Goal: Participate in discussion: Engage in conversation with other users on a specific topic

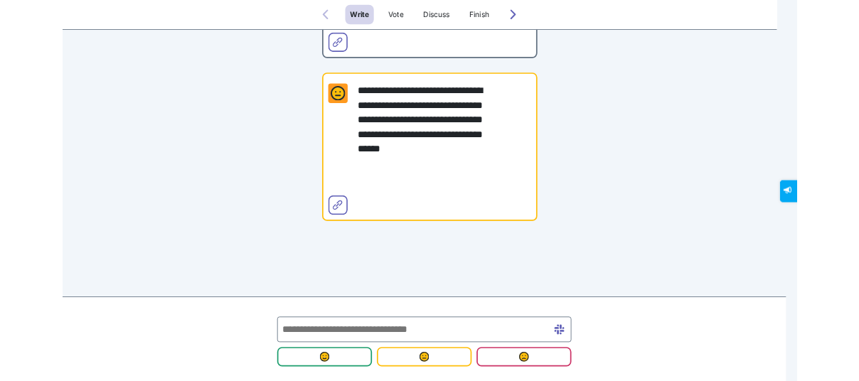
scroll to position [775, 0]
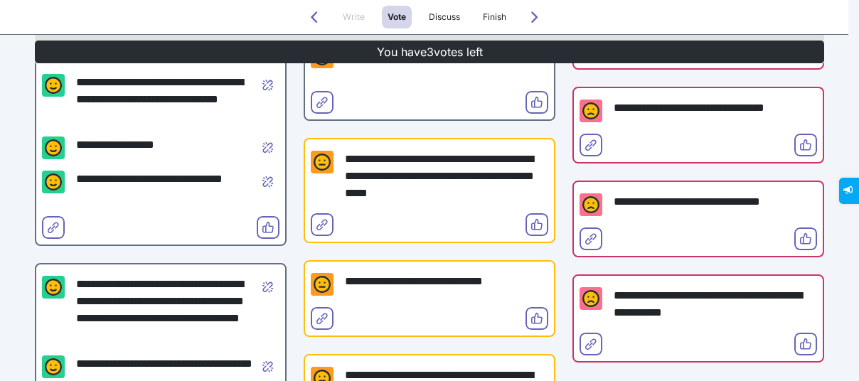
scroll to position [303, 0]
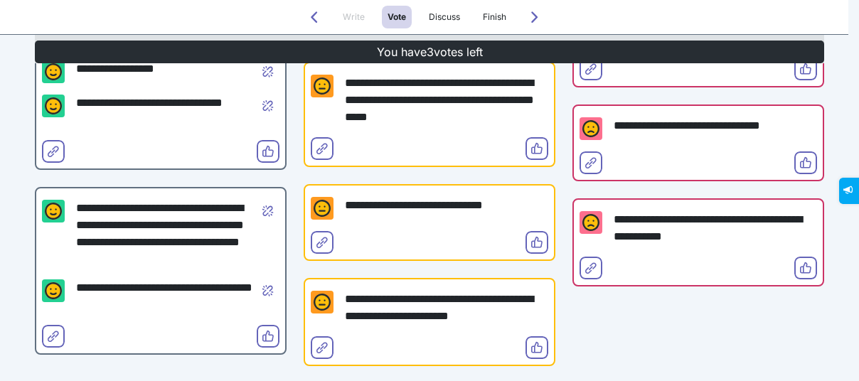
click at [712, 348] on div "**********" at bounding box center [698, 290] width 252 height 972
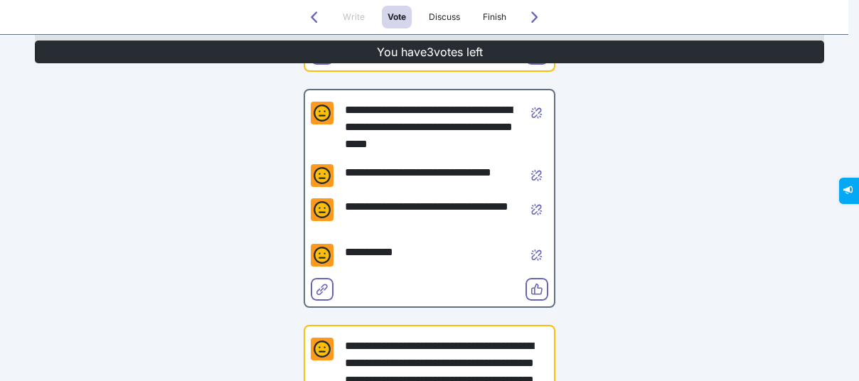
scroll to position [607, 0]
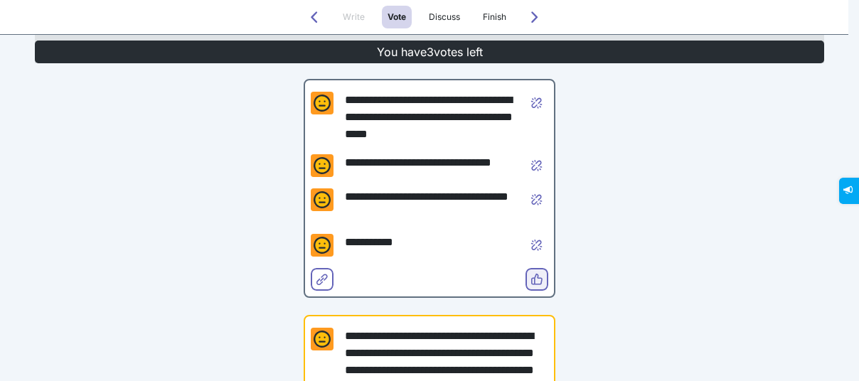
click at [531, 279] on icon "Vote" at bounding box center [536, 279] width 11 height 11
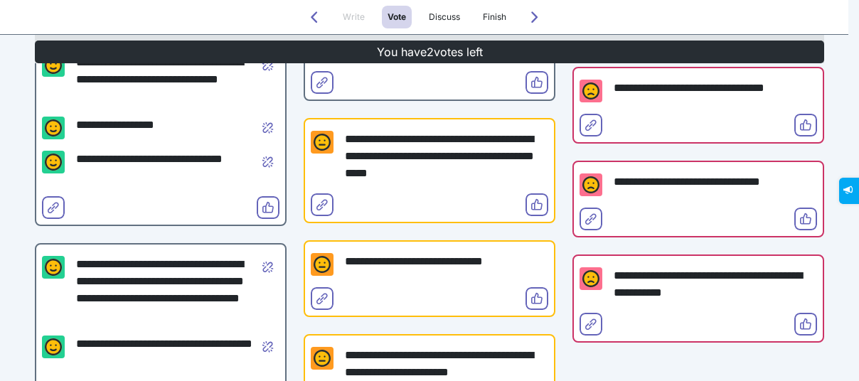
scroll to position [117, 0]
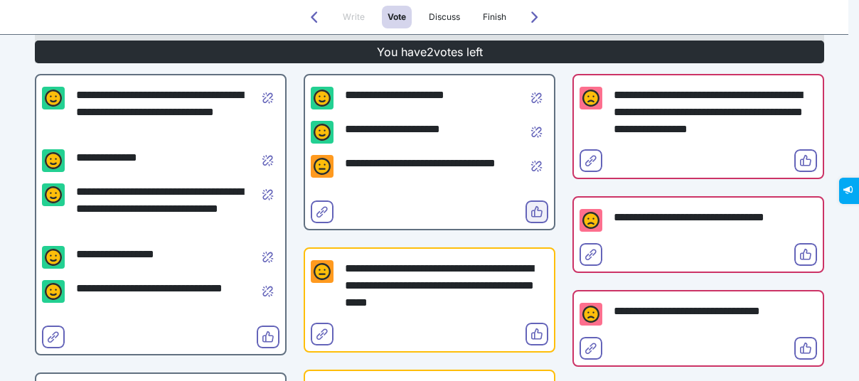
click at [539, 215] on button "Vote" at bounding box center [536, 211] width 23 height 23
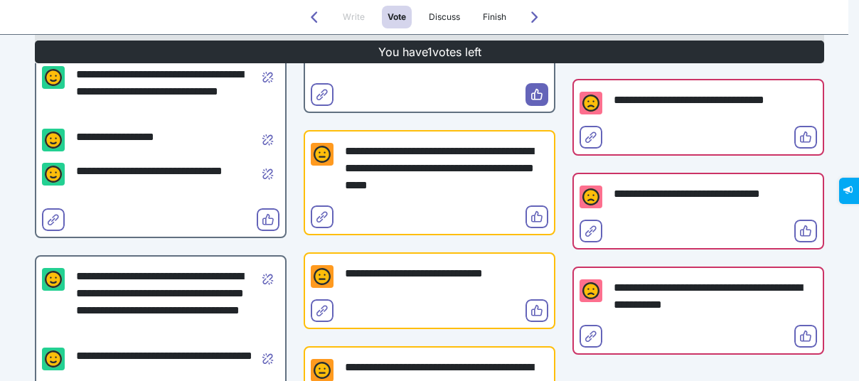
scroll to position [247, 0]
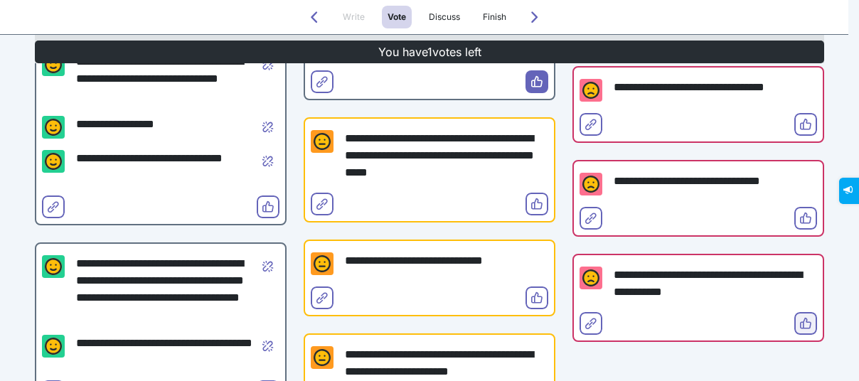
click at [804, 330] on span "Vote" at bounding box center [805, 334] width 11 height 11
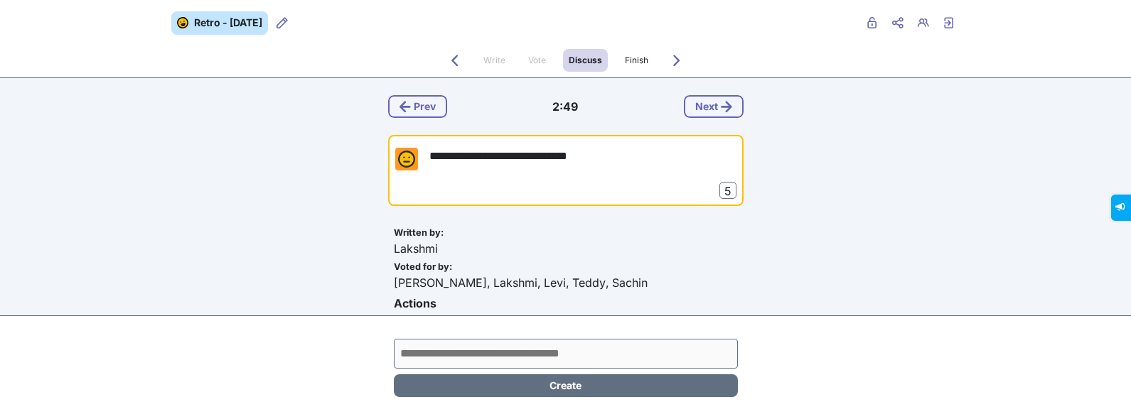
scroll to position [1, 0]
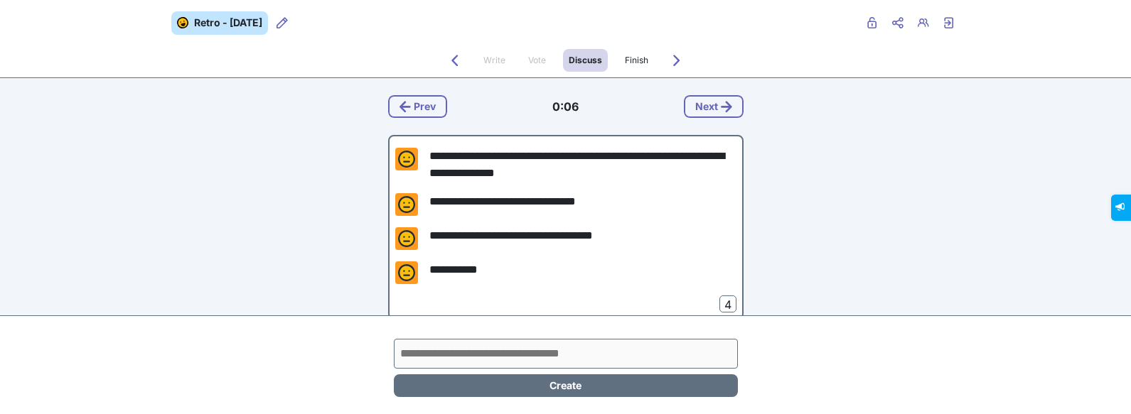
click at [245, 139] on div "**********" at bounding box center [565, 298] width 789 height 440
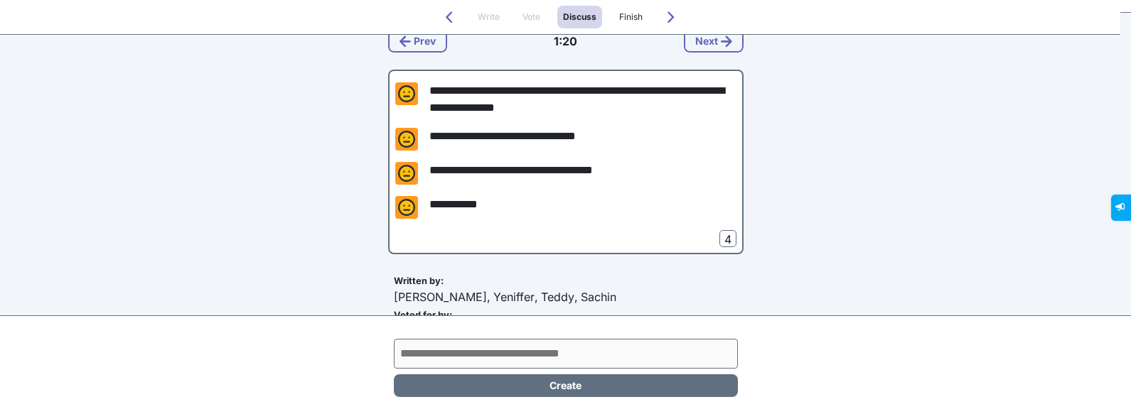
scroll to position [66, 0]
